Goal: Find contact information: Find contact information

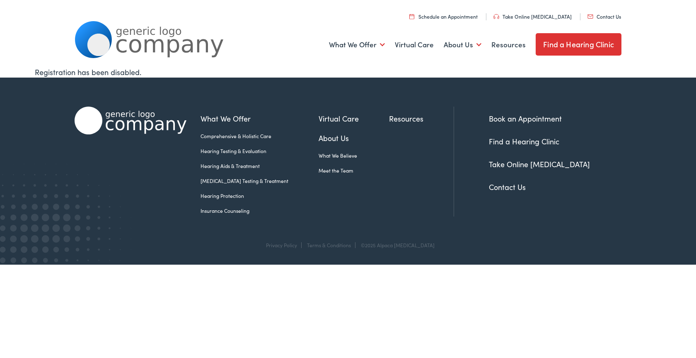
click at [607, 19] on link "Contact Us" at bounding box center [605, 16] width 34 height 7
